Goal: Information Seeking & Learning: Learn about a topic

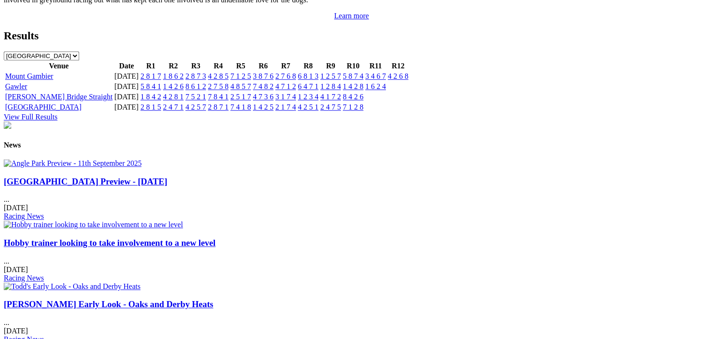
scroll to position [1170, 0]
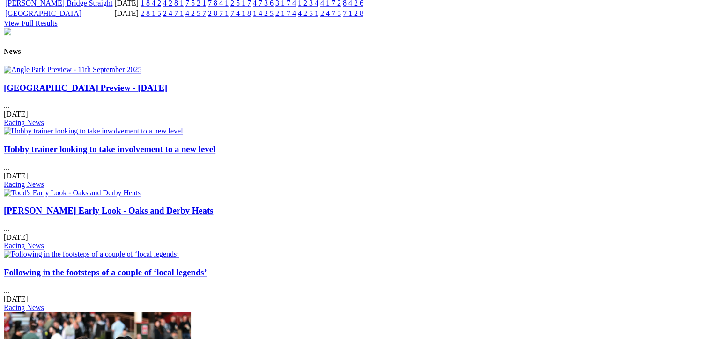
click at [215, 144] on link "Hobby trainer looking to take involvement to a new level" at bounding box center [110, 149] width 212 height 10
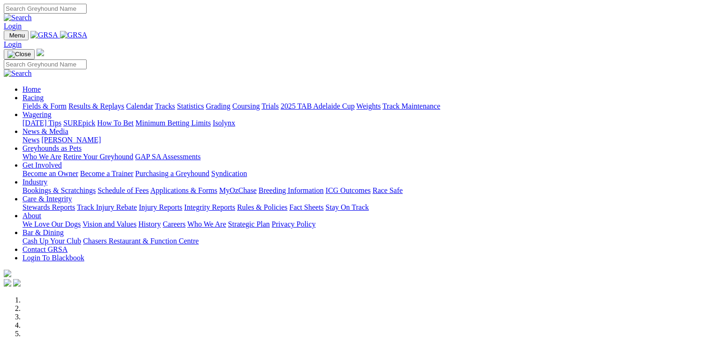
scroll to position [1171, 0]
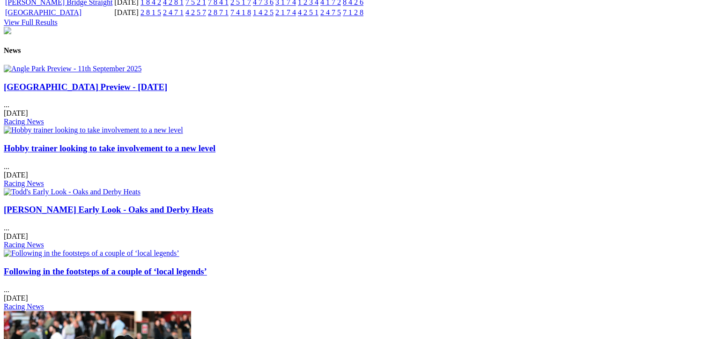
click at [105, 92] on link "Angle Park Preview - 11th September 2025" at bounding box center [85, 87] width 163 height 10
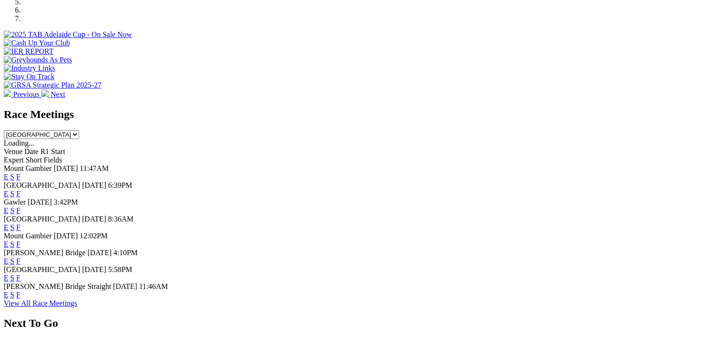
scroll to position [374, 0]
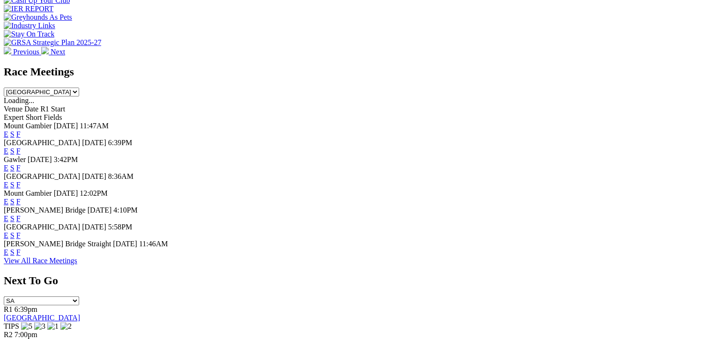
click at [21, 239] on link "F" at bounding box center [18, 235] width 4 height 8
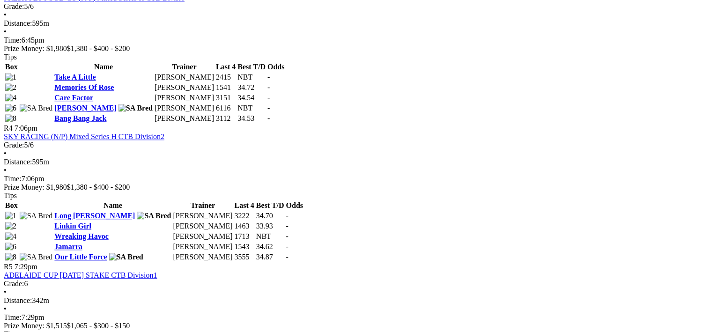
scroll to position [796, 0]
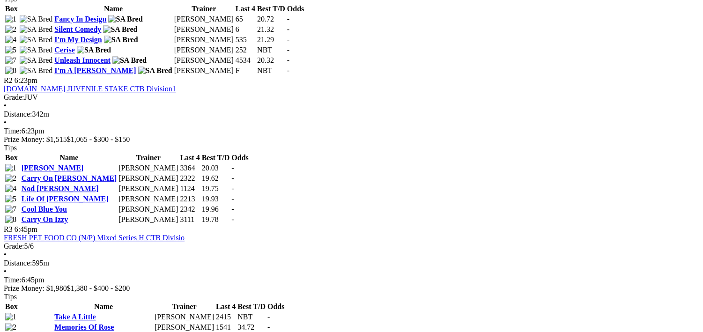
scroll to position [515, 0]
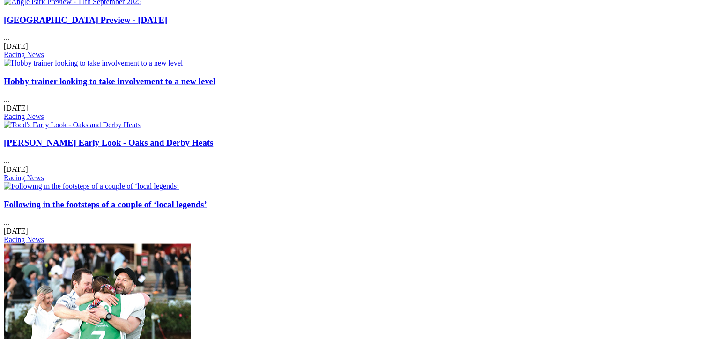
scroll to position [1264, 0]
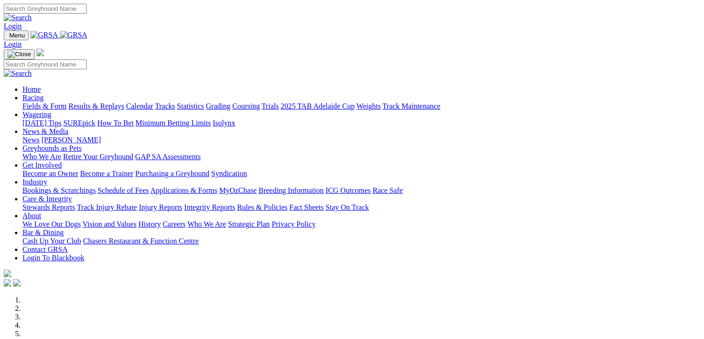
scroll to position [1265, 0]
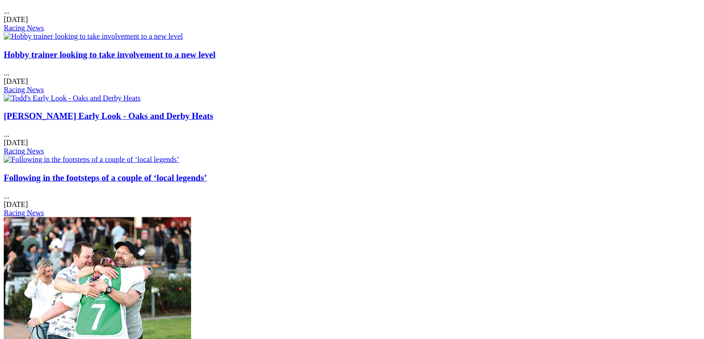
click at [215, 50] on link "Hobby trainer looking to take involvement to a new level" at bounding box center [110, 55] width 212 height 10
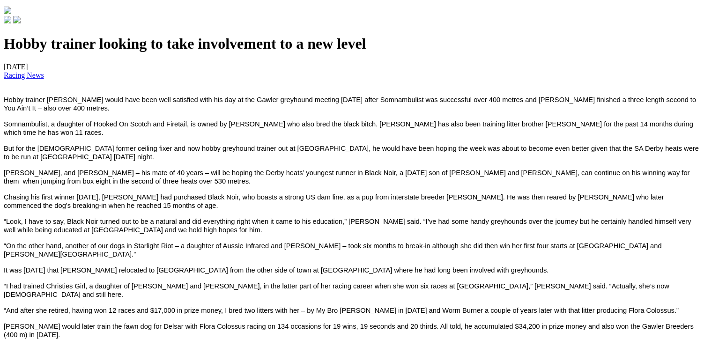
scroll to position [328, 0]
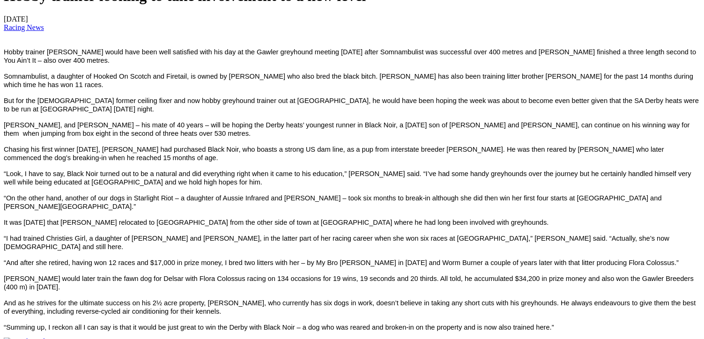
click at [292, 323] on span "“Summing up, I reckon all I can say is that it would be just great to win the D…" at bounding box center [279, 326] width 550 height 7
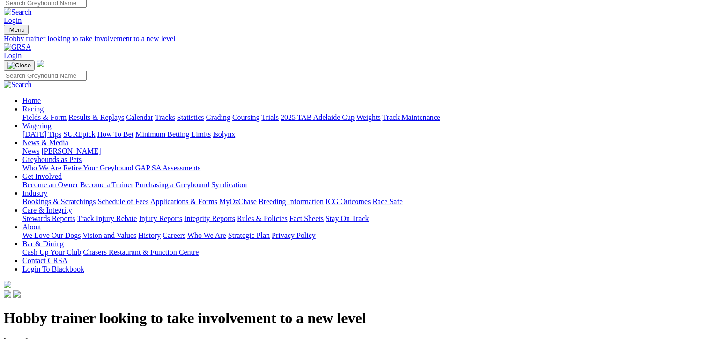
scroll to position [0, 0]
